Goal: Task Accomplishment & Management: Manage account settings

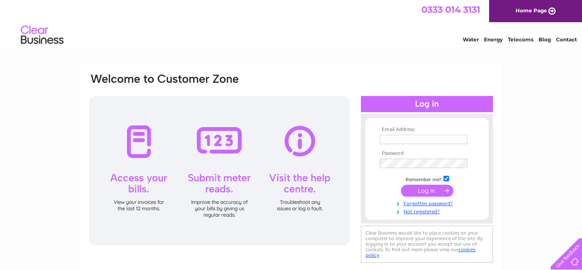
type input "mumandclare@aol.com"
click at [441, 189] on input "submit" at bounding box center [427, 191] width 52 height 12
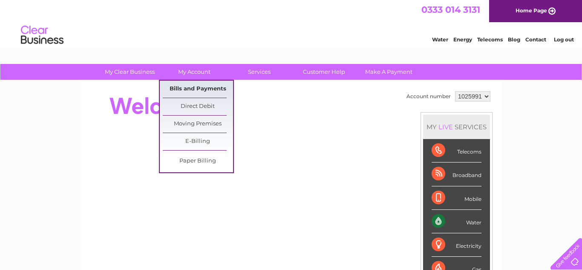
click at [182, 85] on link "Bills and Payments" at bounding box center [198, 89] width 70 height 17
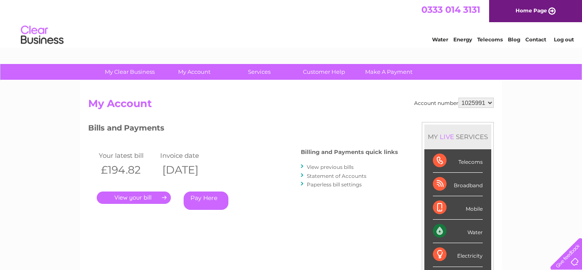
click at [145, 193] on link "." at bounding box center [134, 197] width 74 height 12
click at [147, 198] on link "." at bounding box center [134, 197] width 74 height 12
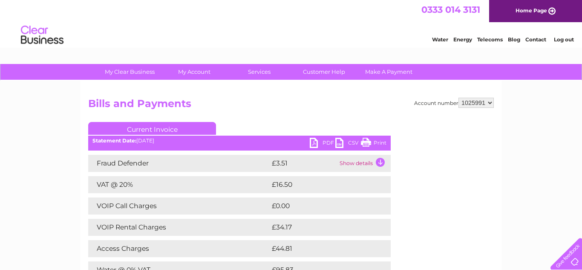
click at [47, 173] on div "My Clear Business Login Details My Details My Preferences Link Account My Accou…" at bounding box center [291, 267] width 582 height 406
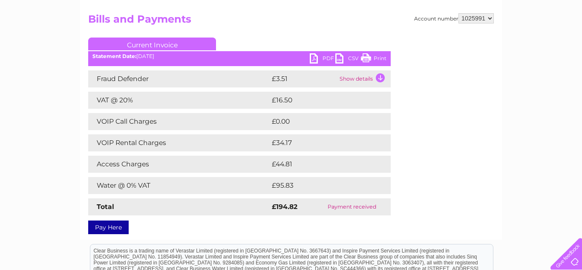
scroll to position [85, 0]
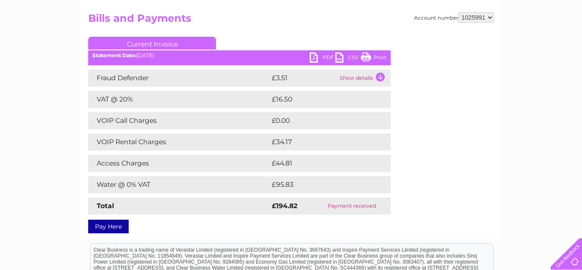
click at [375, 59] on link "Print" at bounding box center [374, 58] width 26 height 12
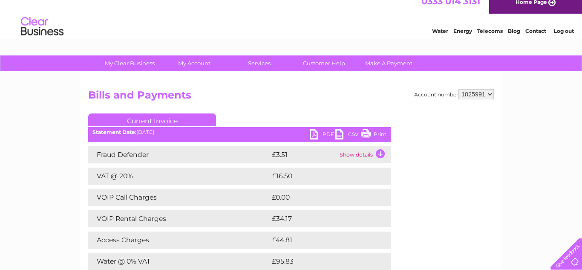
scroll to position [0, 0]
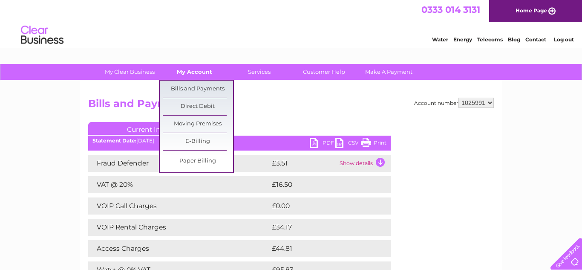
click at [187, 75] on link "My Account" at bounding box center [194, 72] width 70 height 16
click at [191, 83] on link "Bills and Payments" at bounding box center [198, 89] width 70 height 17
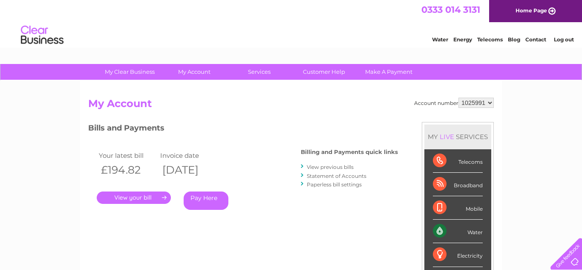
click at [140, 197] on link "." at bounding box center [134, 197] width 74 height 12
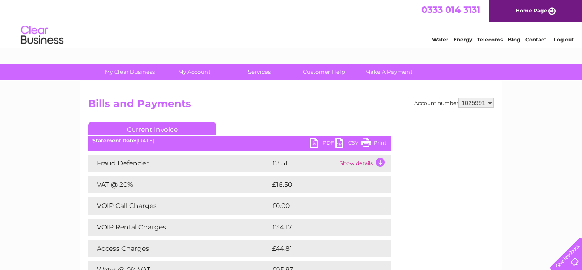
click at [348, 161] on td "Show details" at bounding box center [364, 163] width 53 height 17
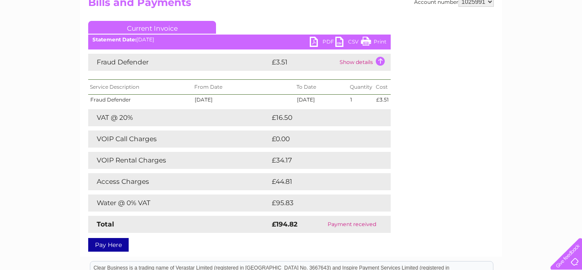
scroll to position [102, 0]
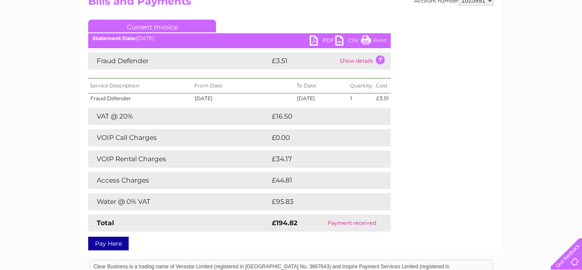
click at [326, 40] on link "PDF" at bounding box center [323, 41] width 26 height 12
